Goal: Task Accomplishment & Management: Manage account settings

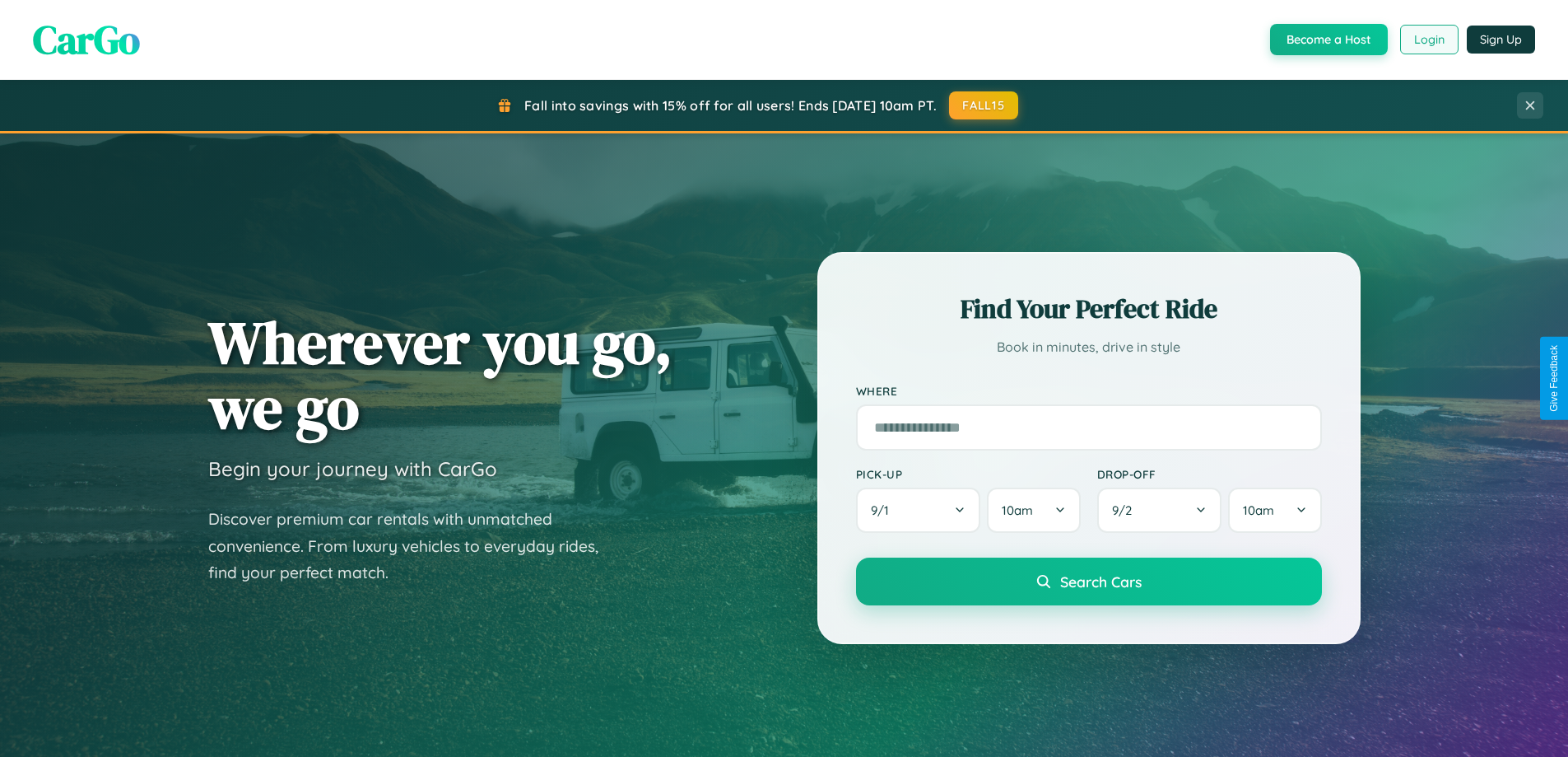
click at [1428, 39] on button "Login" at bounding box center [1429, 39] width 58 height 30
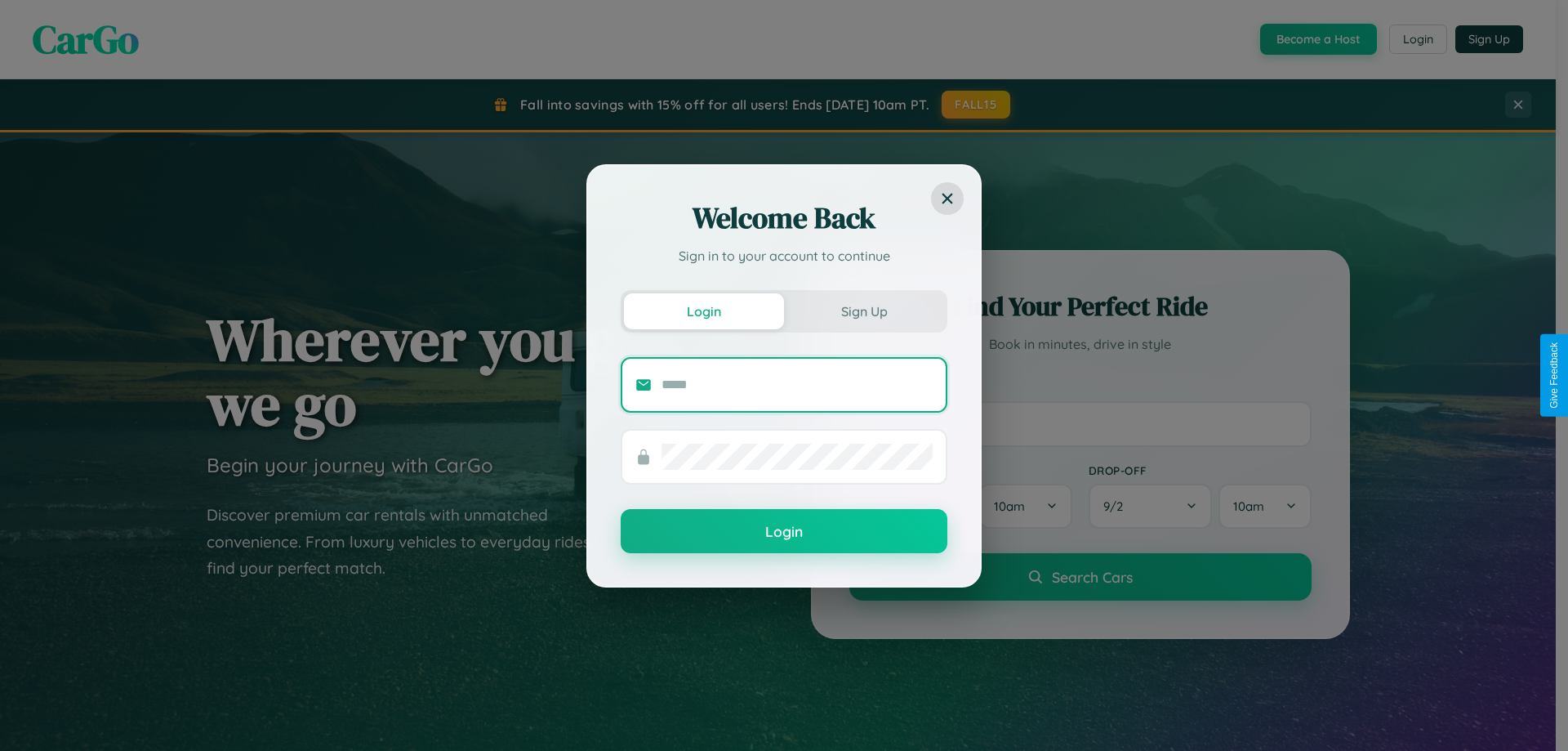
click at [797, 384] on input "text" at bounding box center [797, 384] width 271 height 27
type input "**********"
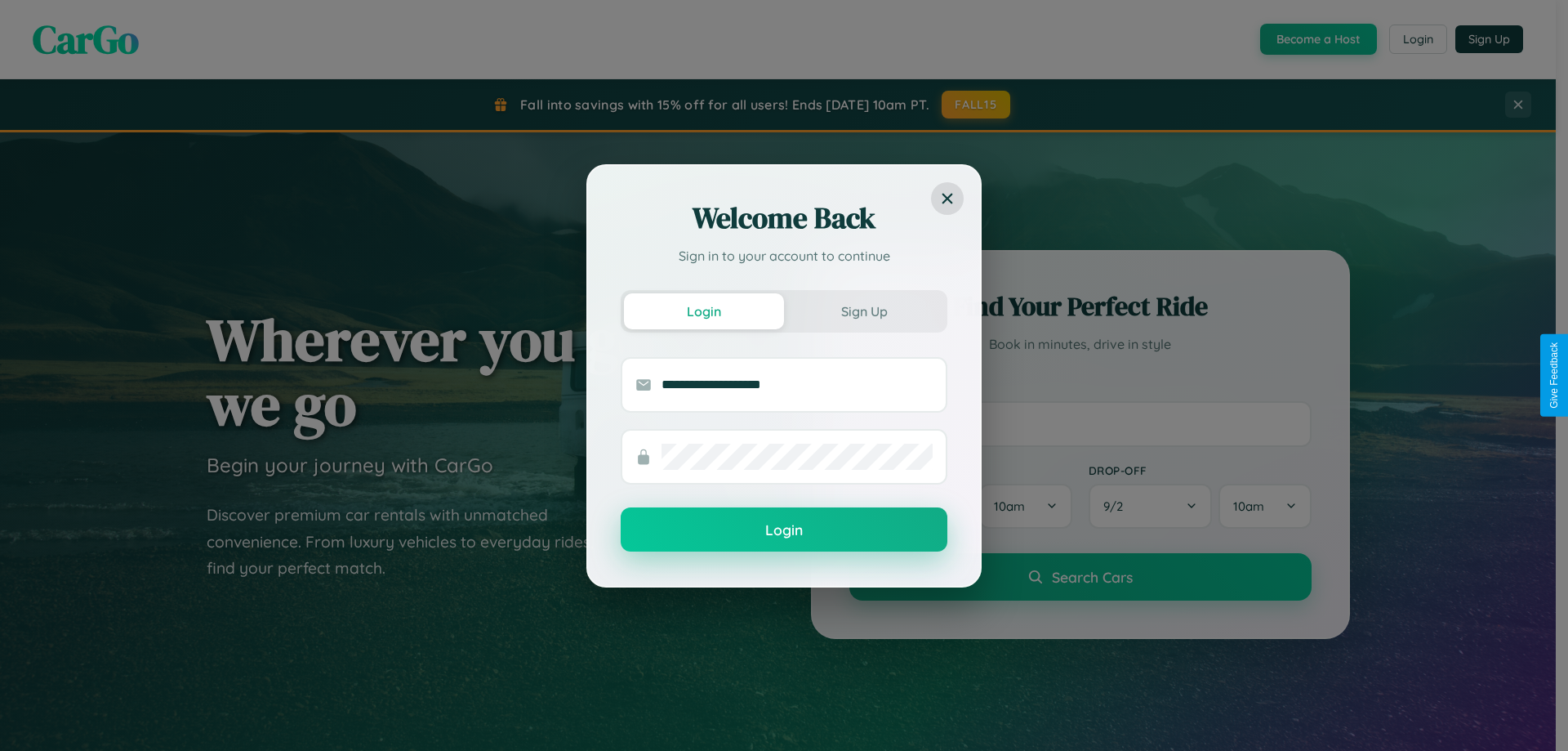
click at [784, 530] on button "Login" at bounding box center [784, 529] width 327 height 45
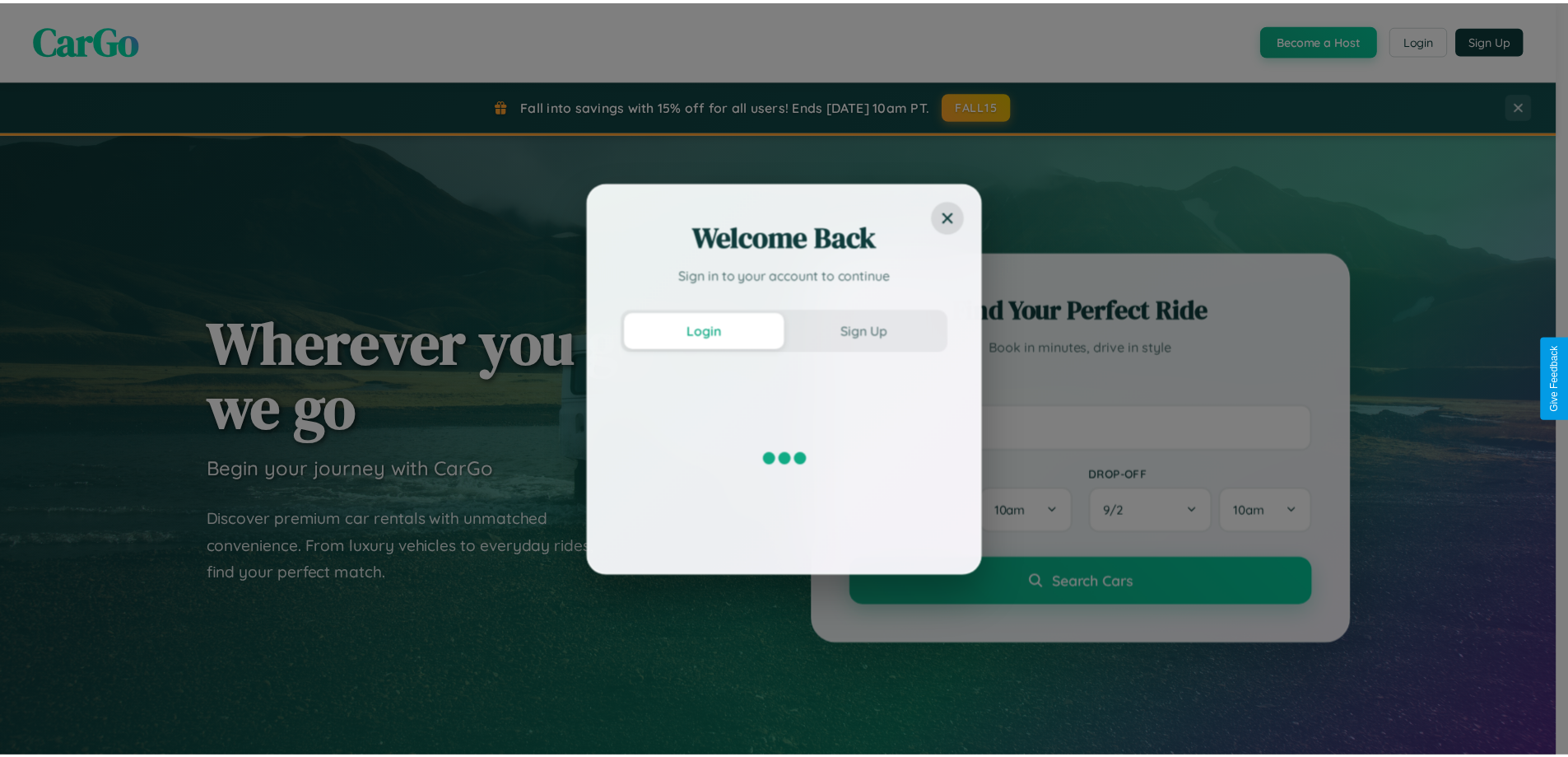
scroll to position [709, 0]
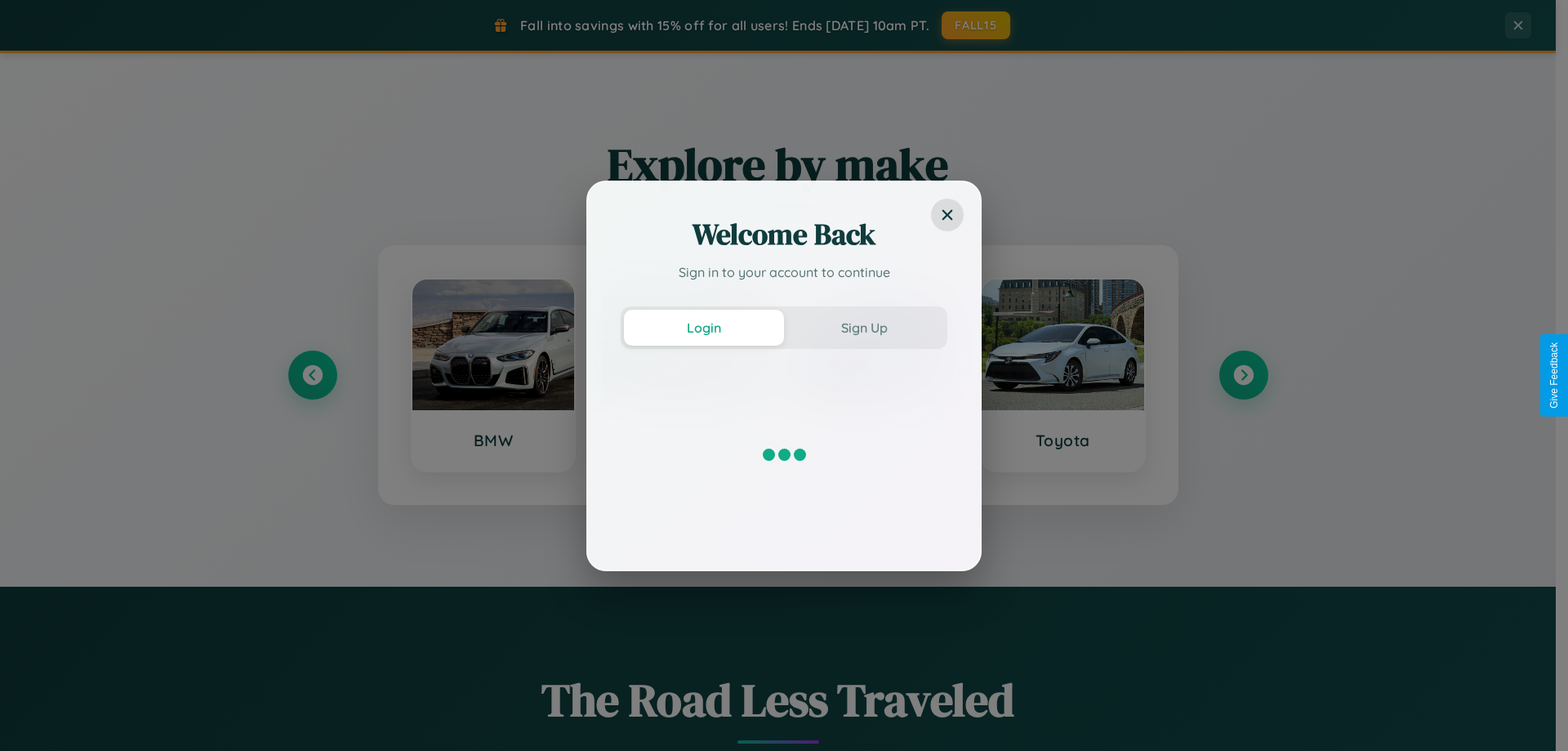
click at [1243, 375] on div "Welcome Back Sign in to your account to continue Login Sign Up" at bounding box center [784, 375] width 1568 height 751
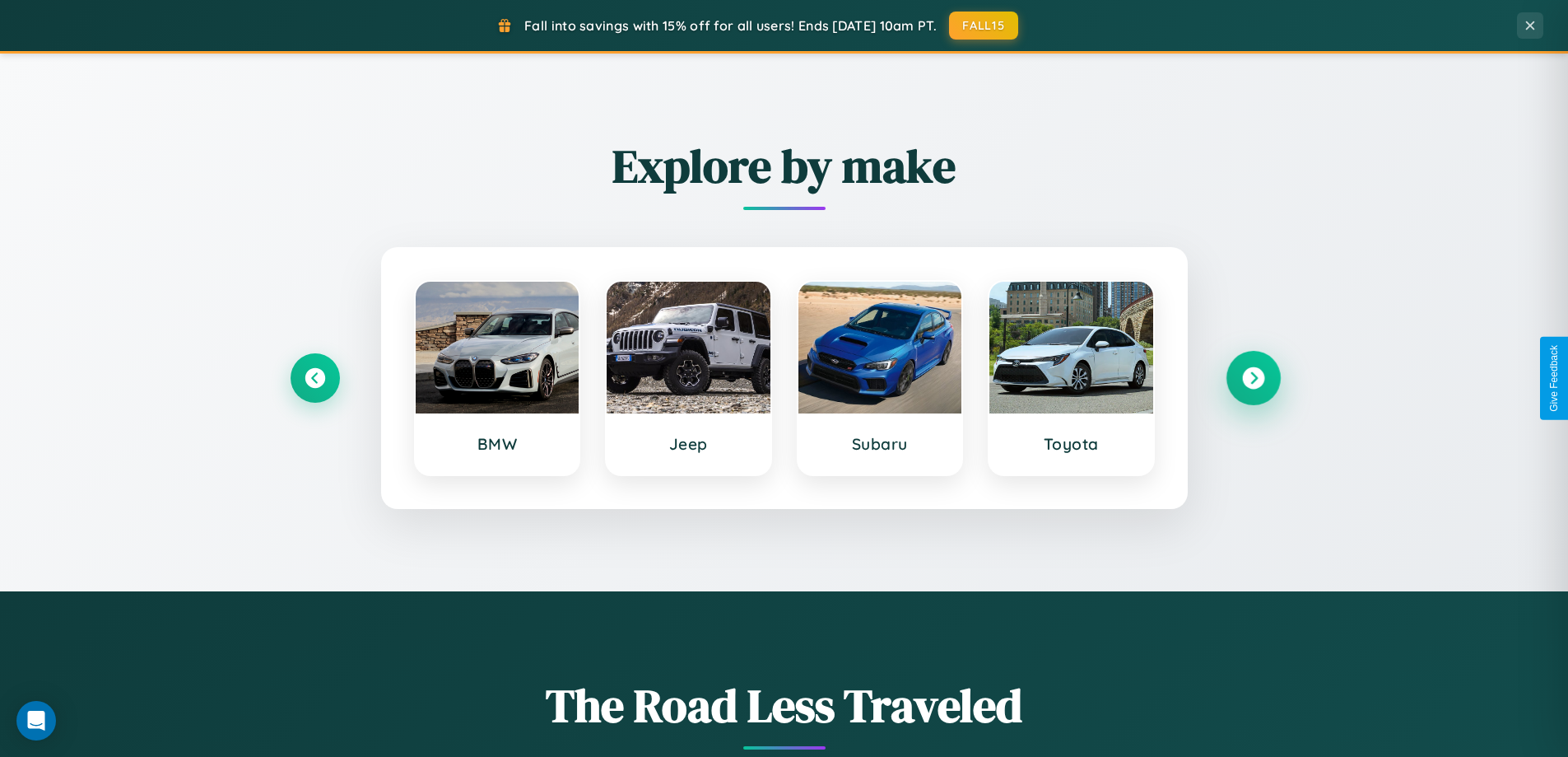
click at [1253, 378] on icon at bounding box center [1253, 378] width 22 height 22
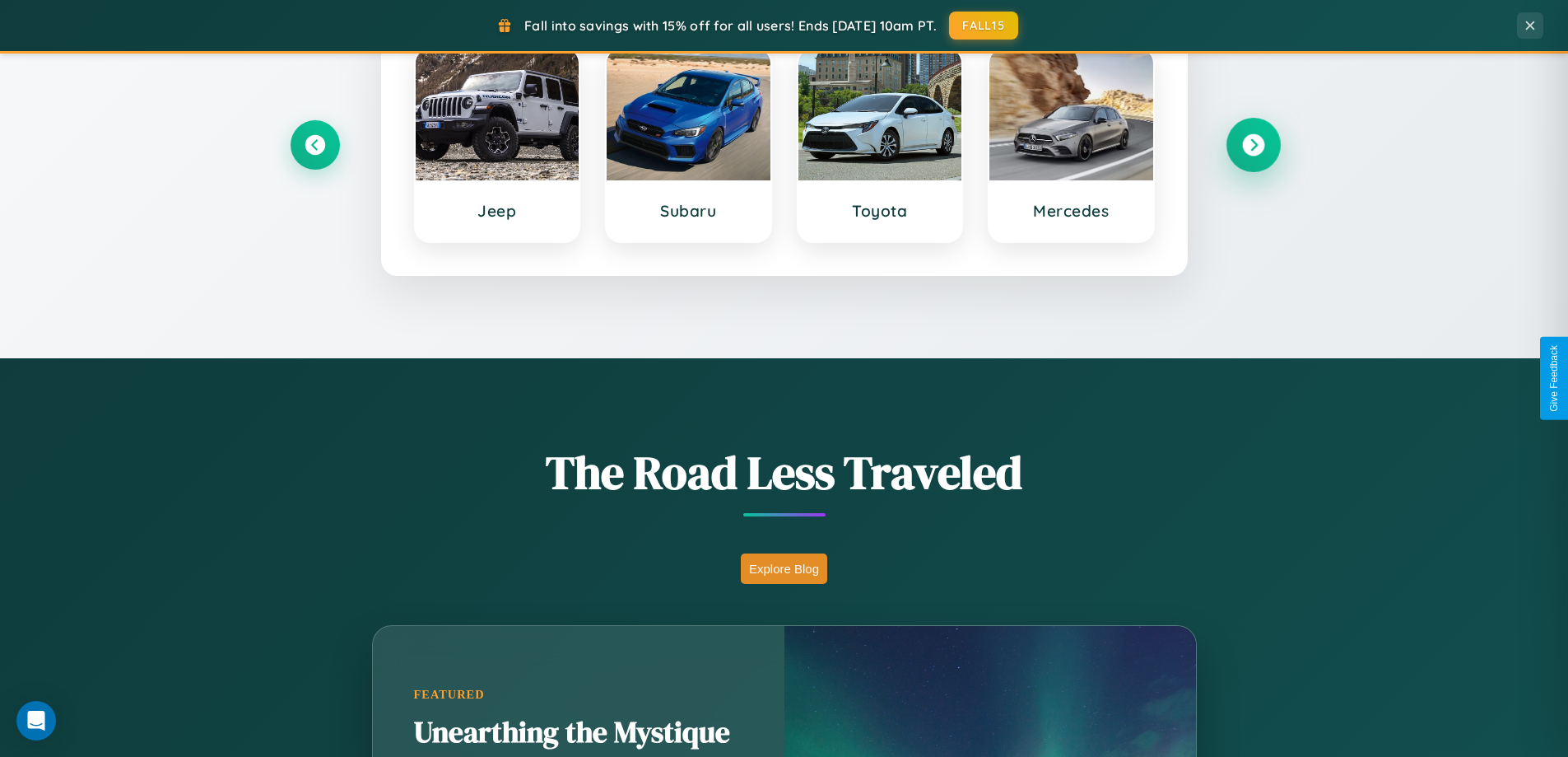
scroll to position [1133, 0]
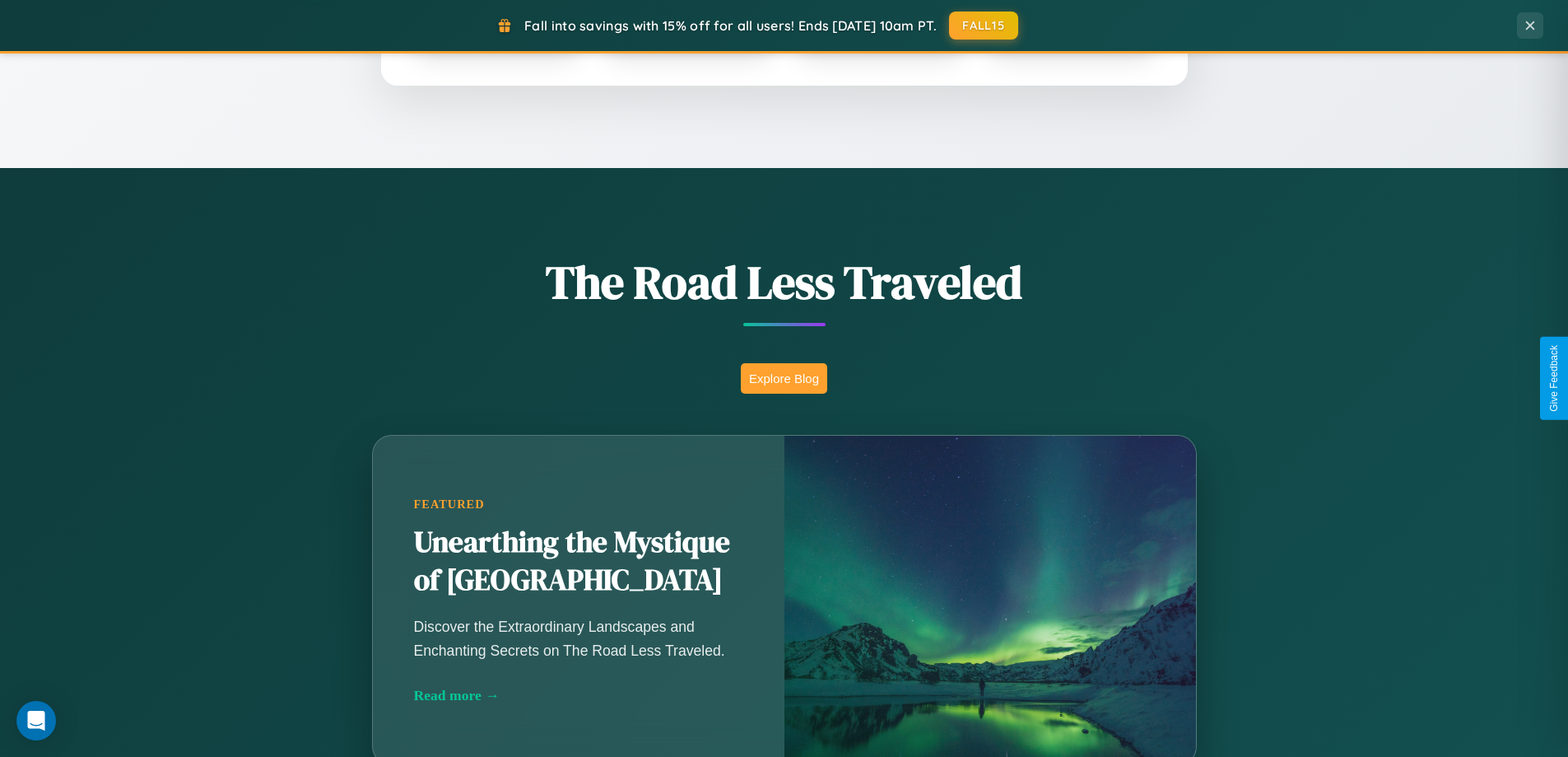
click at [784, 378] on button "Explore Blog" at bounding box center [784, 378] width 87 height 31
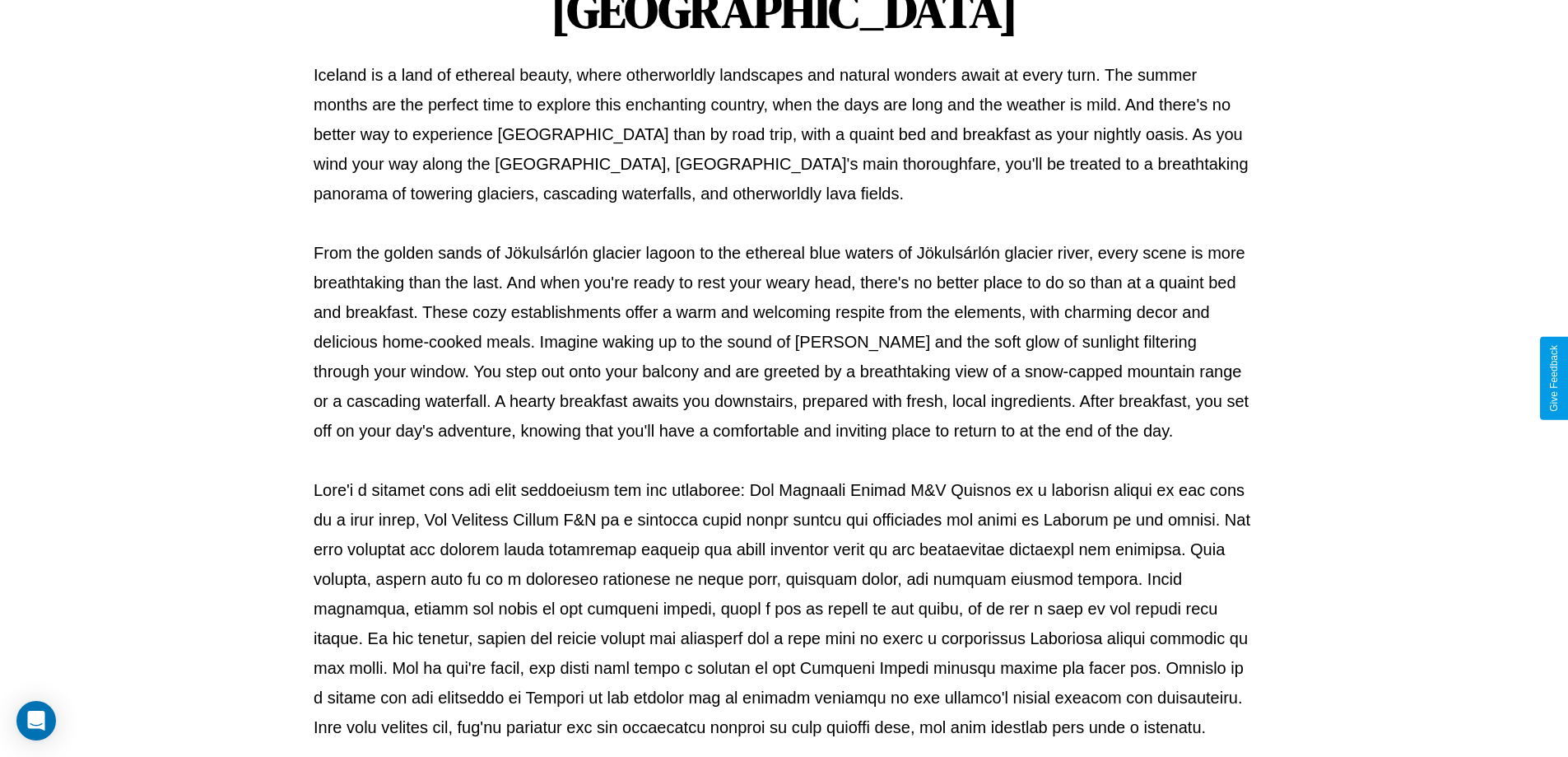
scroll to position [533, 0]
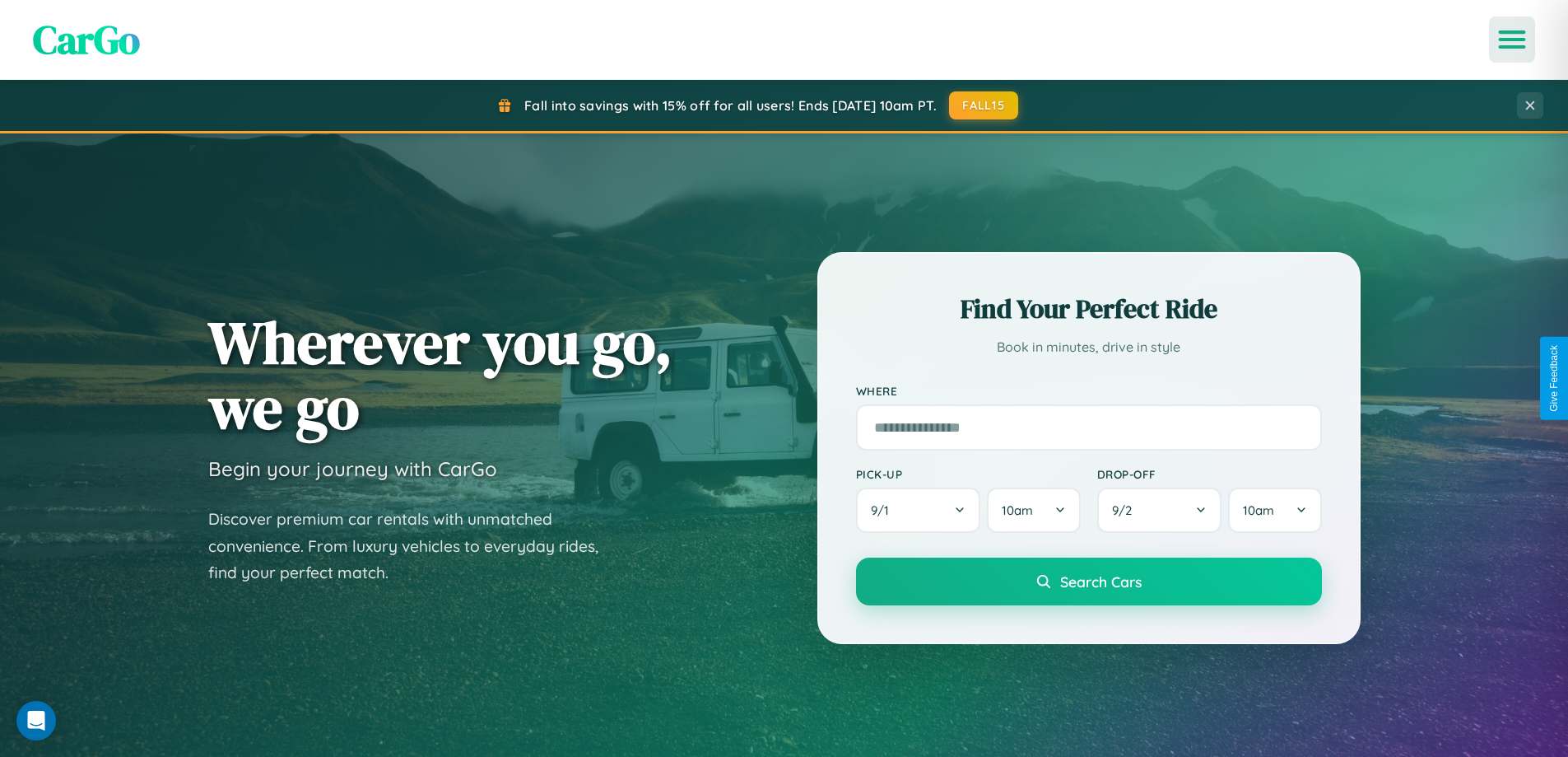
click at [1512, 39] on icon "Open menu" at bounding box center [1512, 40] width 24 height 15
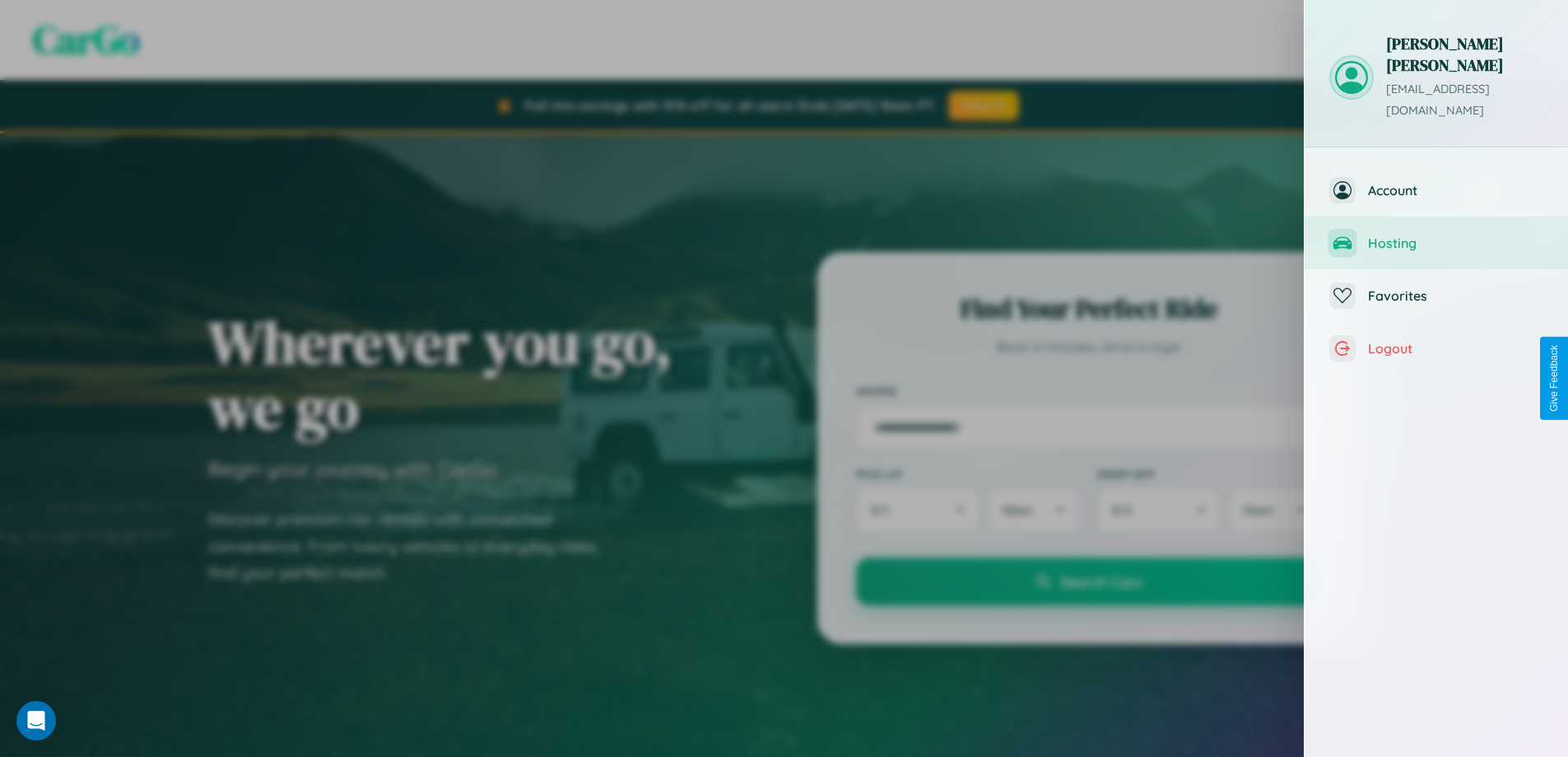
click at [1436, 235] on span "Hosting" at bounding box center [1455, 242] width 176 height 16
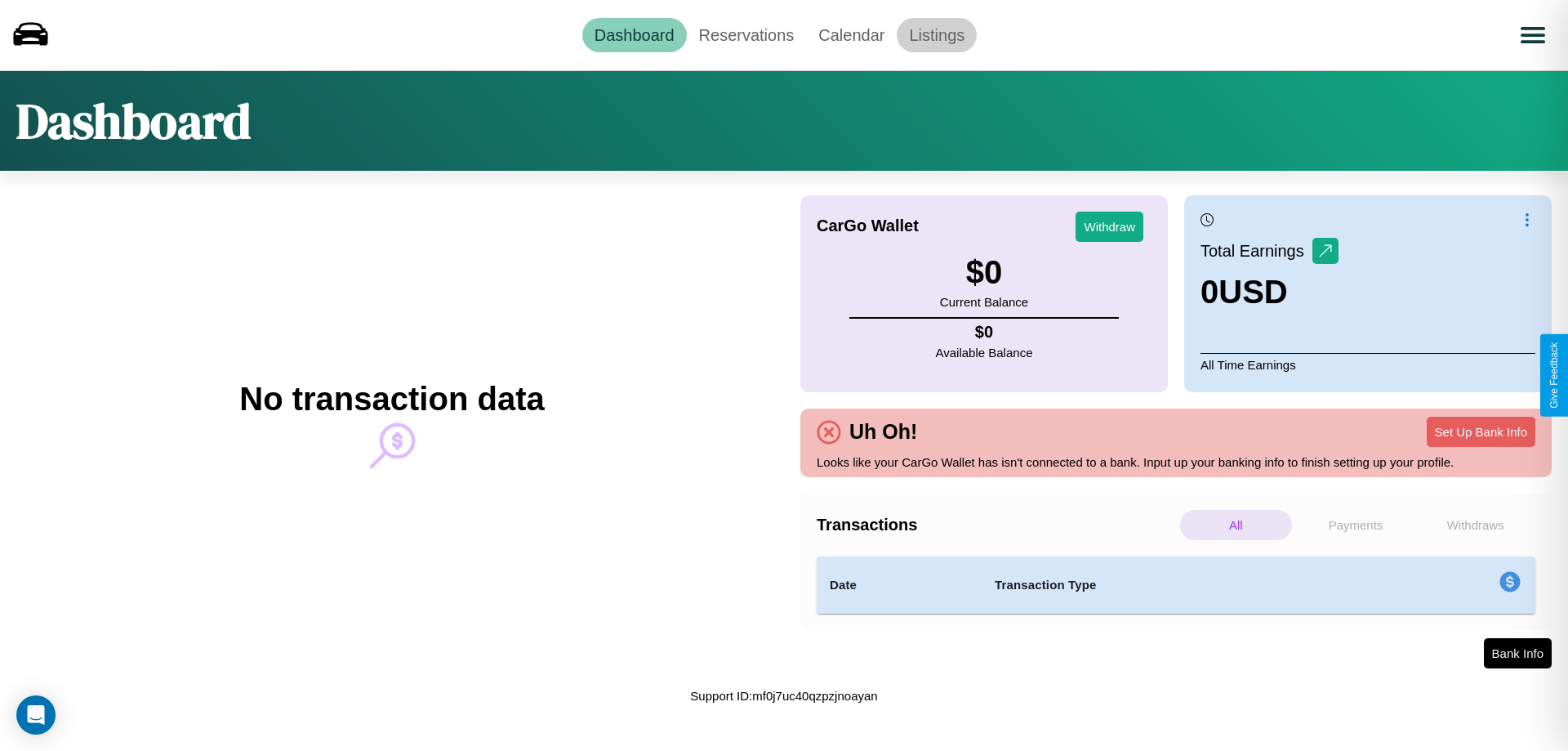
click at [936, 34] on link "Listings" at bounding box center [936, 35] width 80 height 34
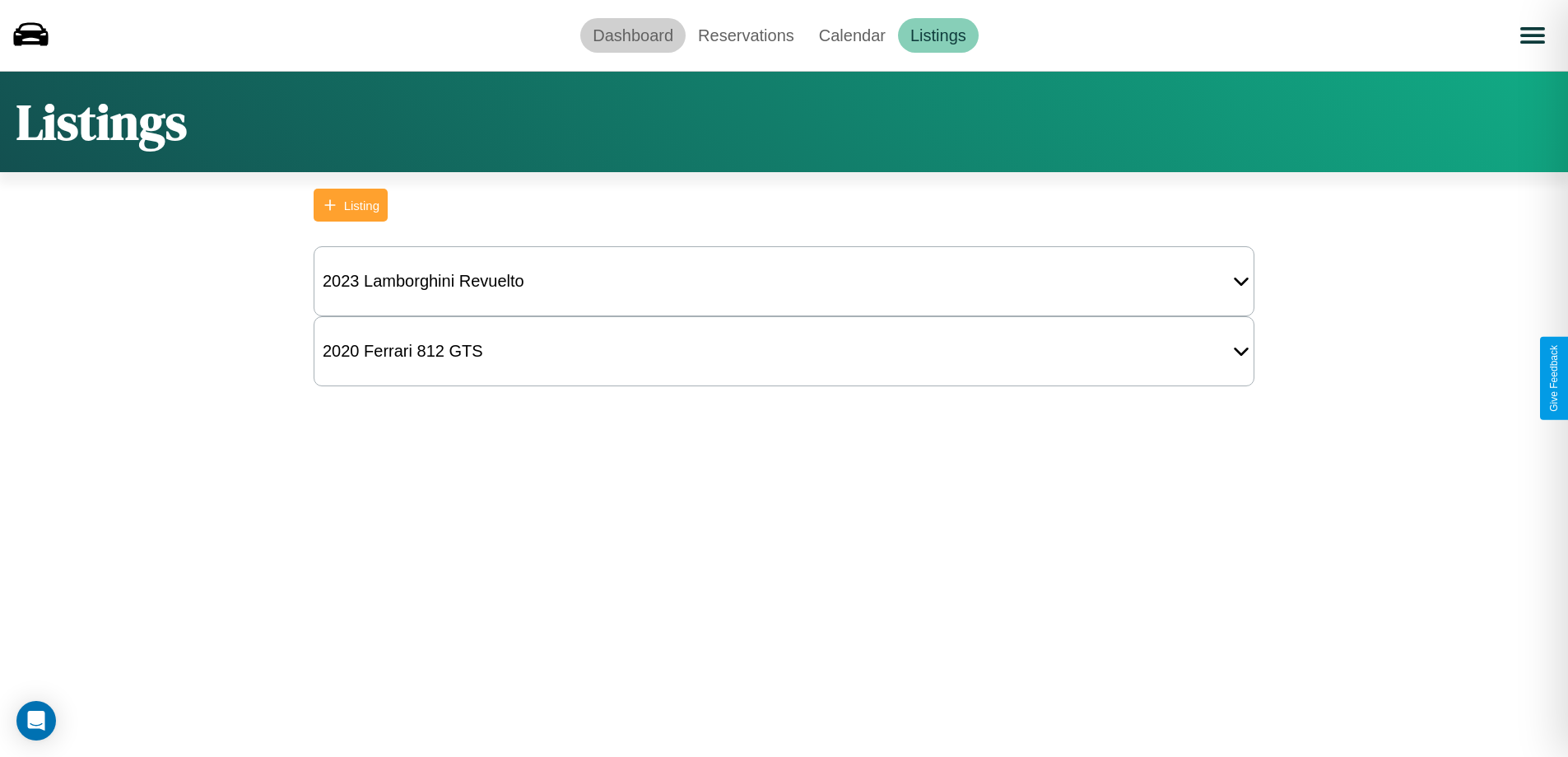
click at [633, 34] on link "Dashboard" at bounding box center [633, 35] width 105 height 34
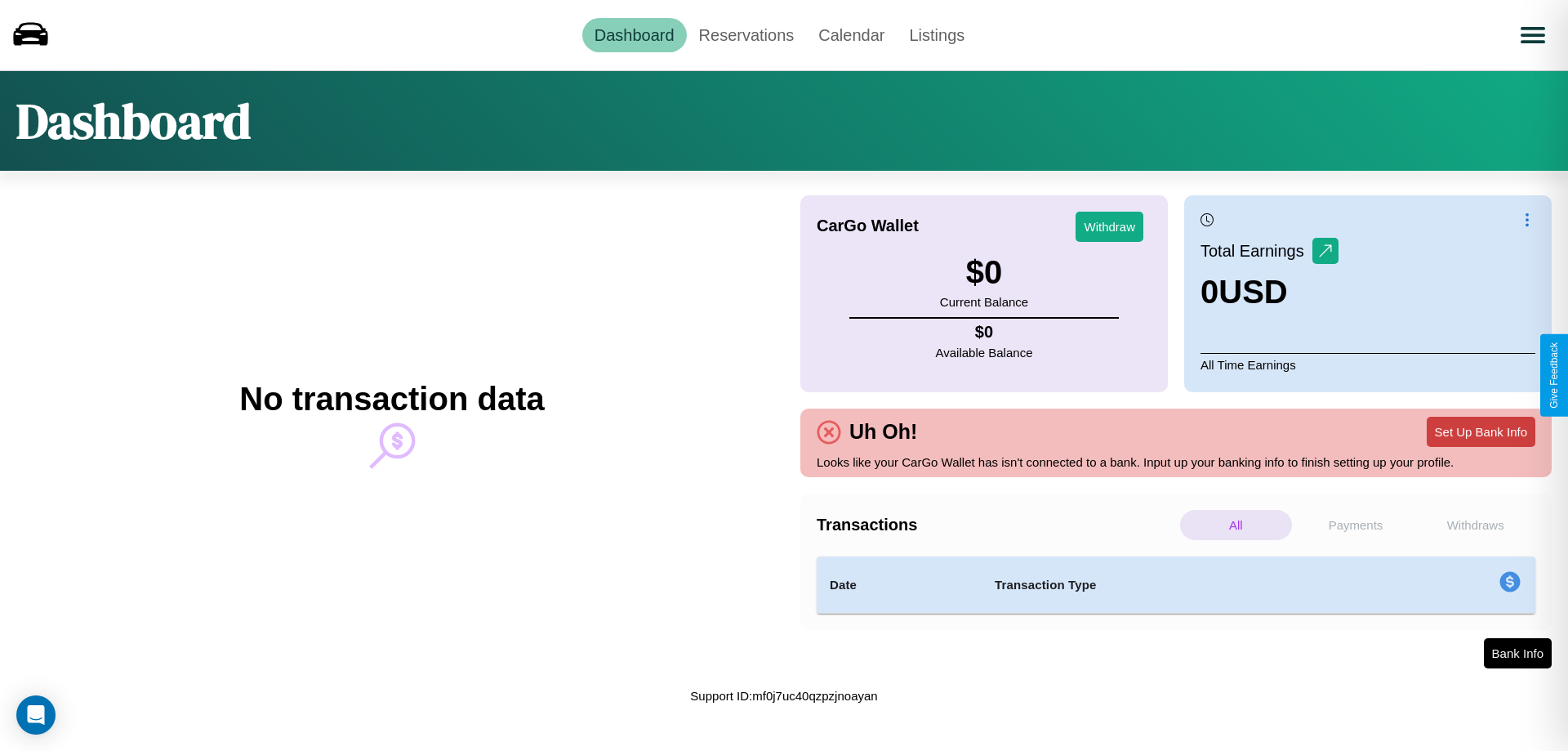
click at [1481, 431] on button "Set Up Bank Info" at bounding box center [1481, 432] width 109 height 30
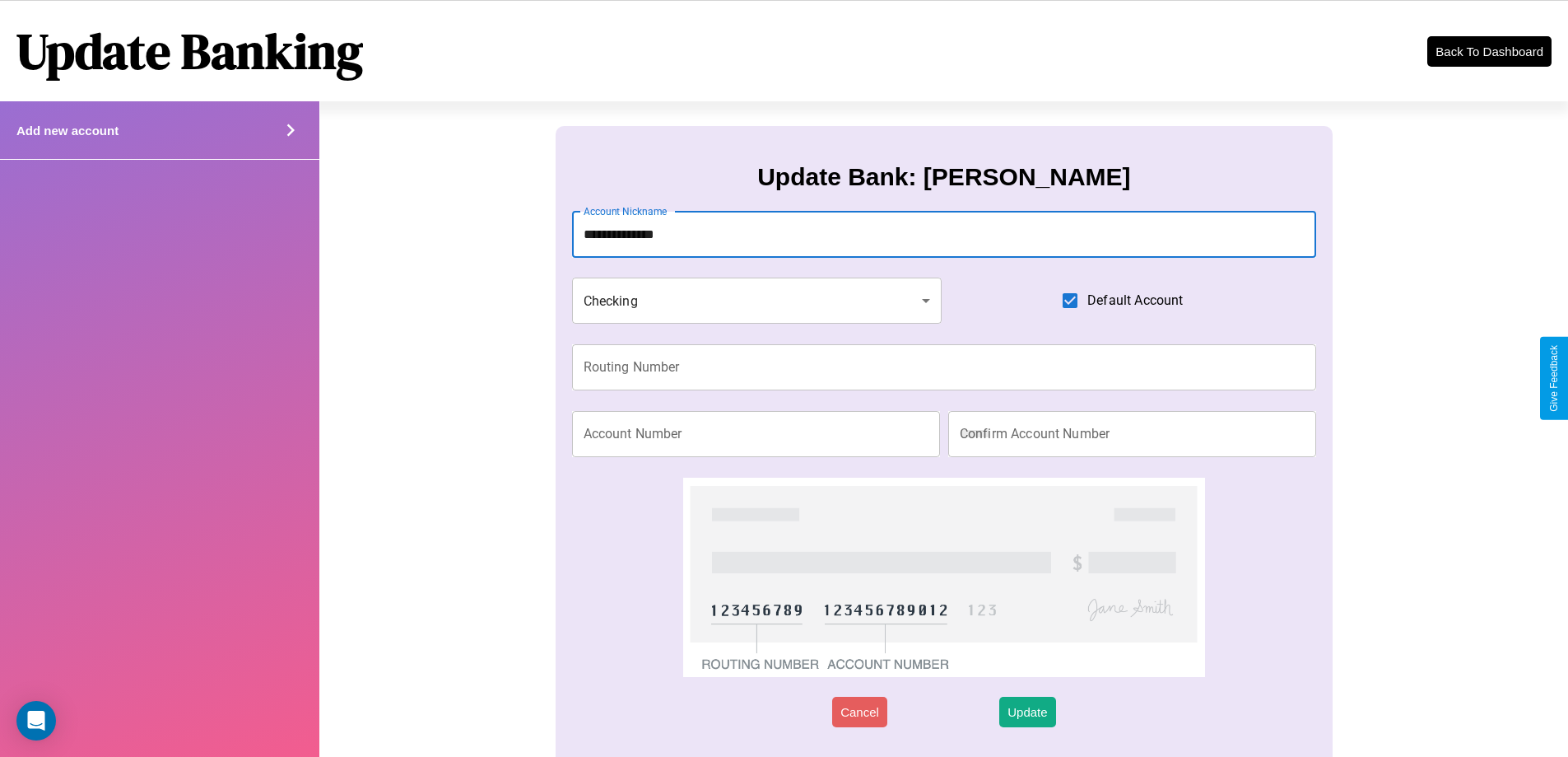
type input "**********"
